Goal: Task Accomplishment & Management: Manage account settings

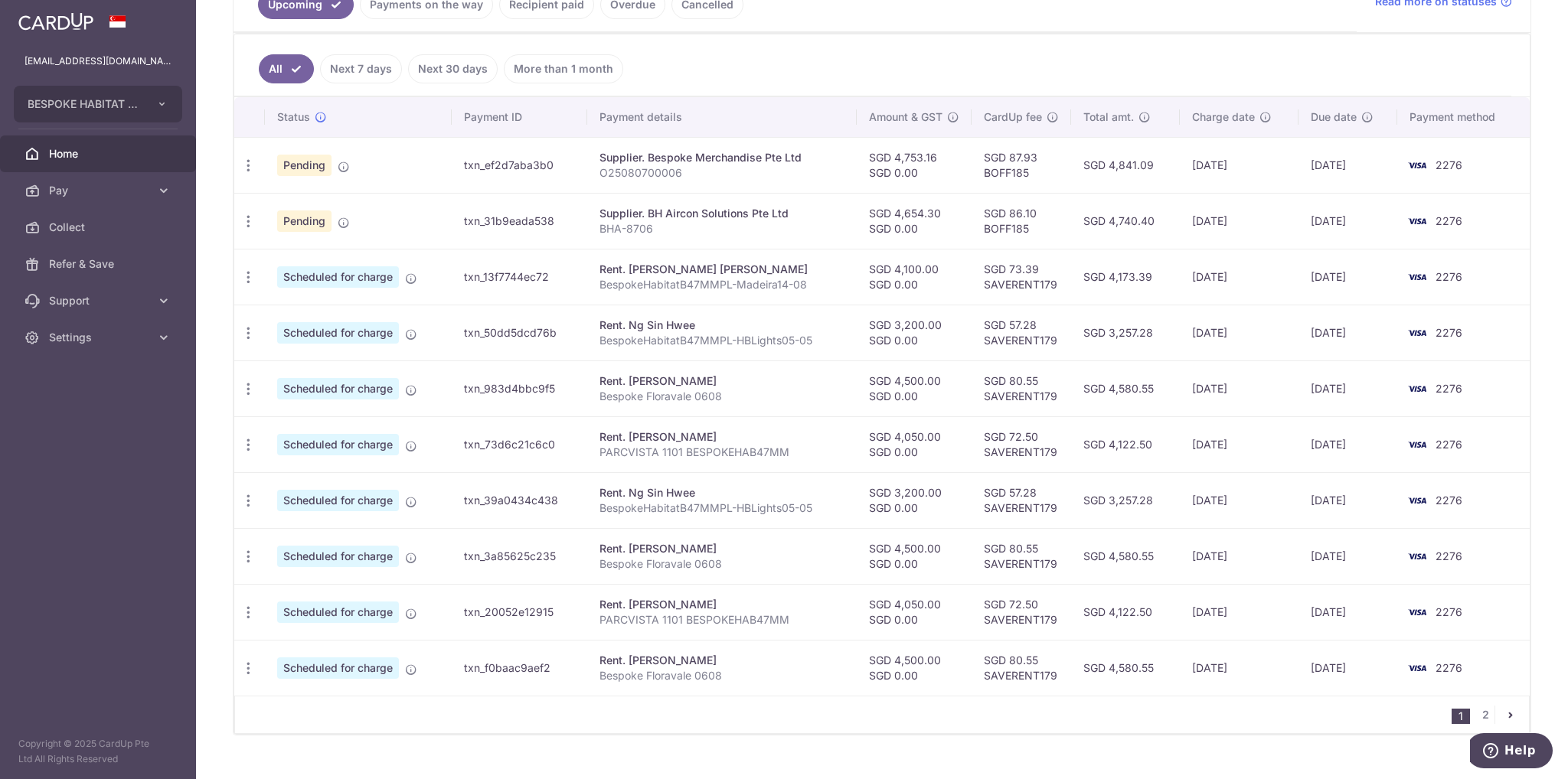
scroll to position [400, 0]
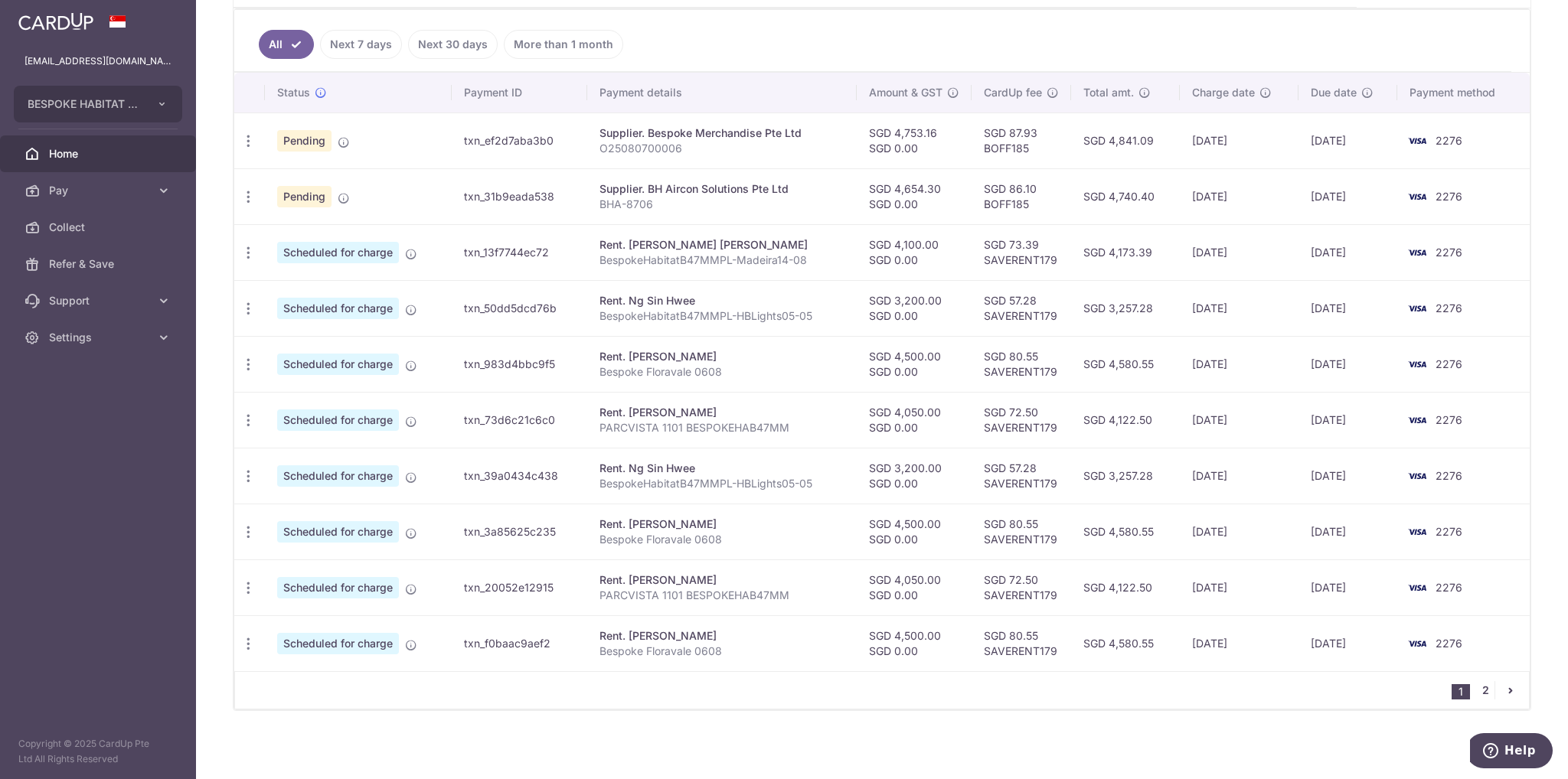
click at [1479, 687] on link "2" at bounding box center [1485, 690] width 18 height 18
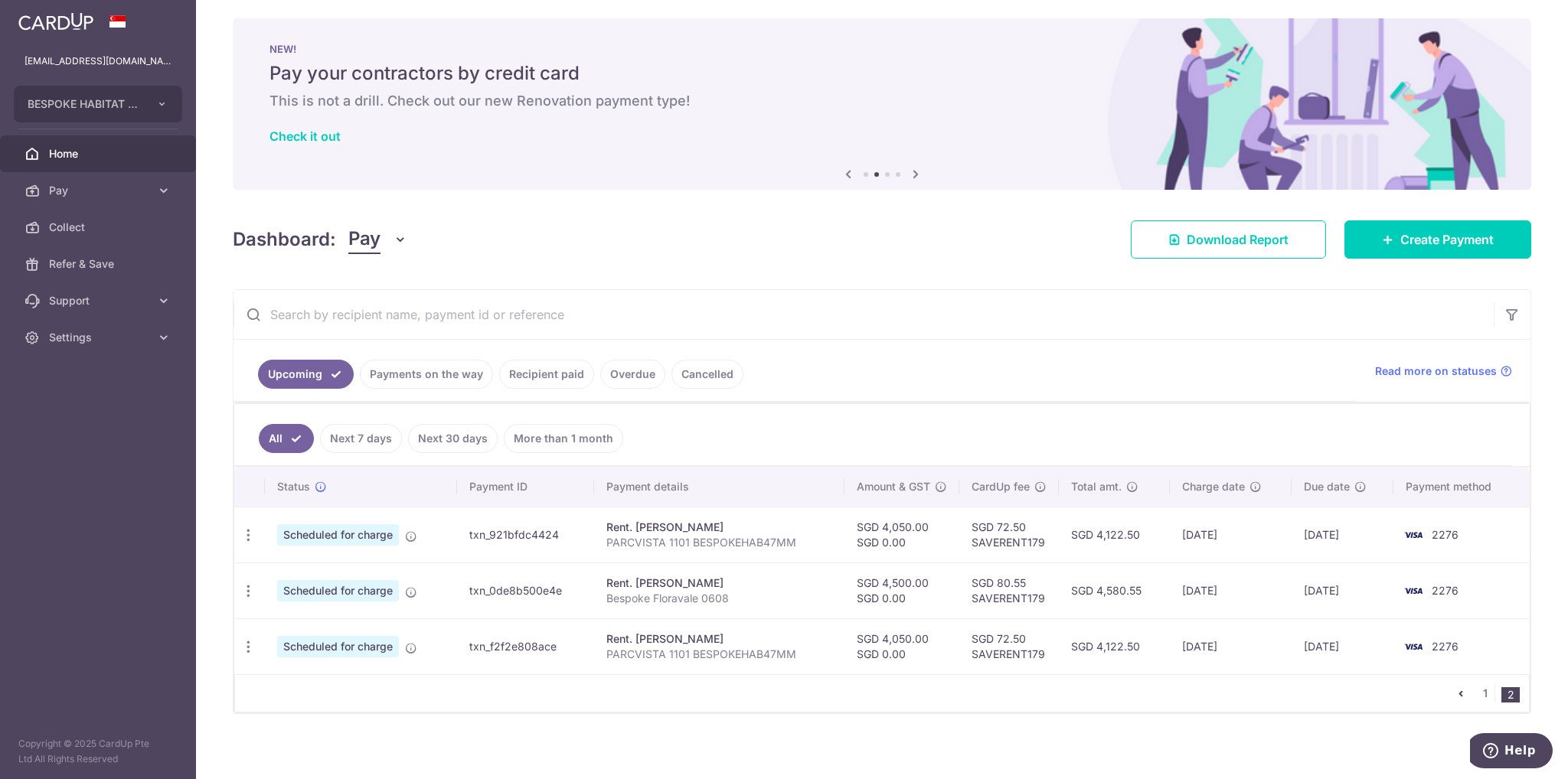
scroll to position [10, 0]
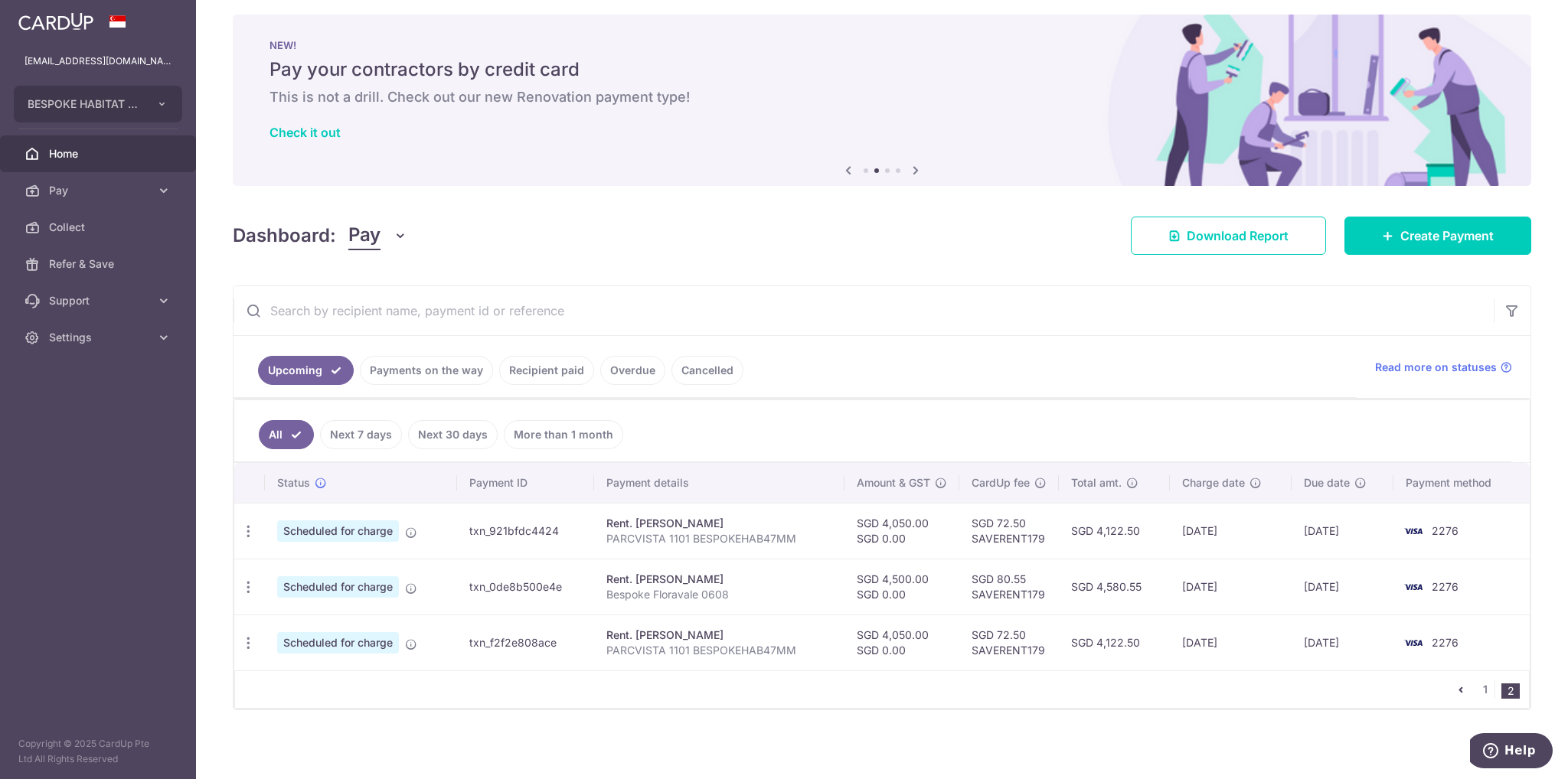
click at [1456, 687] on icon "pager" at bounding box center [1460, 689] width 13 height 13
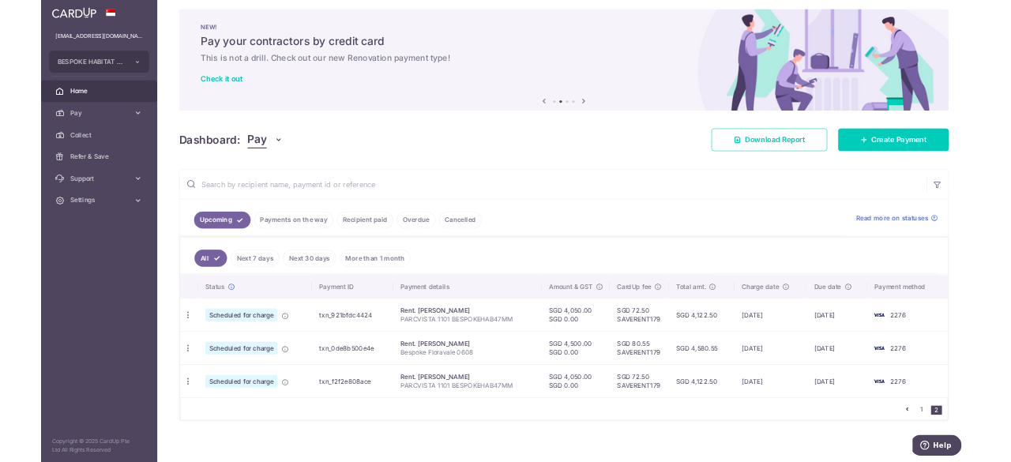
scroll to position [0, 0]
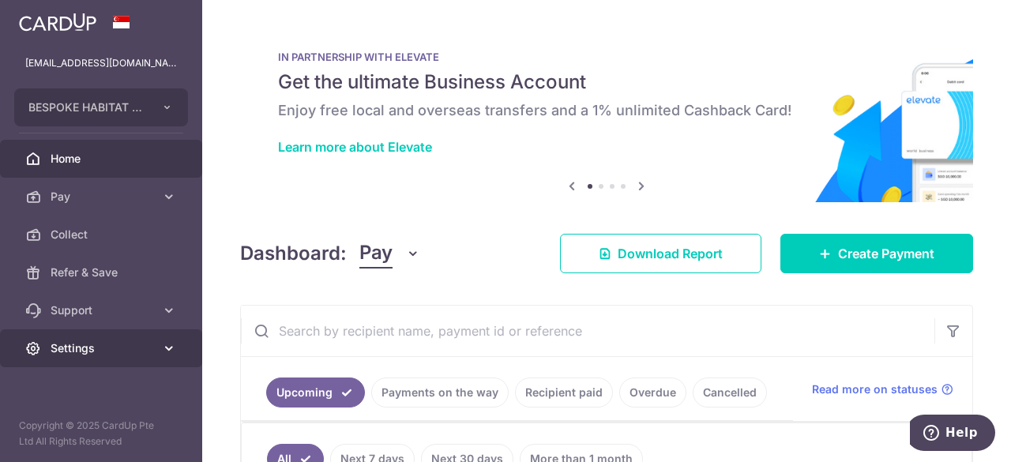
click at [70, 346] on span "Settings" at bounding box center [103, 348] width 104 height 16
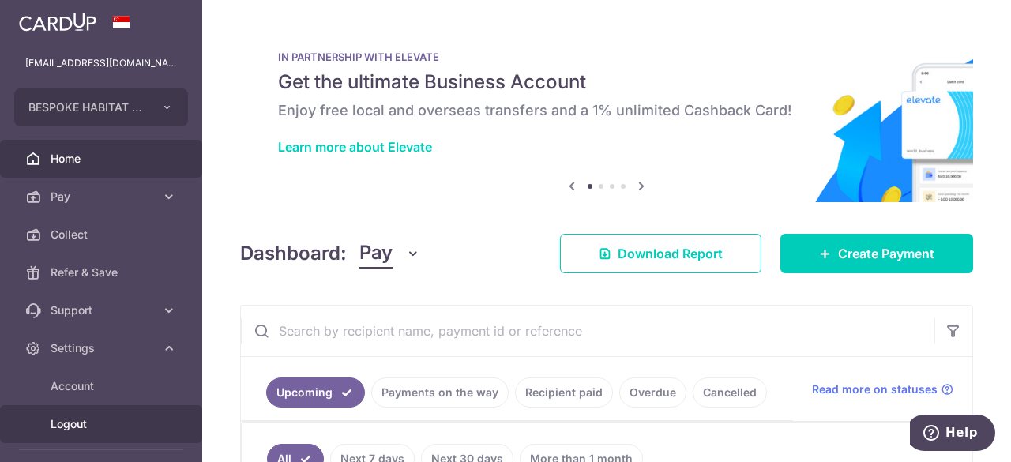
click at [77, 421] on span "Logout" at bounding box center [103, 424] width 104 height 16
